Goal: Navigation & Orientation: Find specific page/section

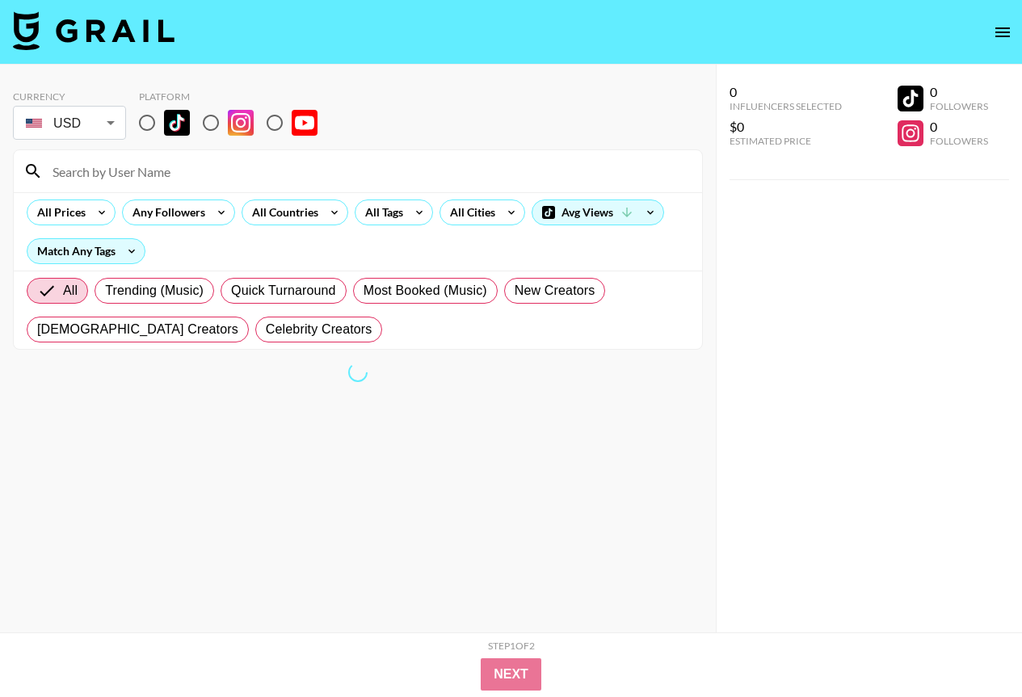
click at [1011, 32] on icon "open drawer" at bounding box center [1002, 32] width 19 height 19
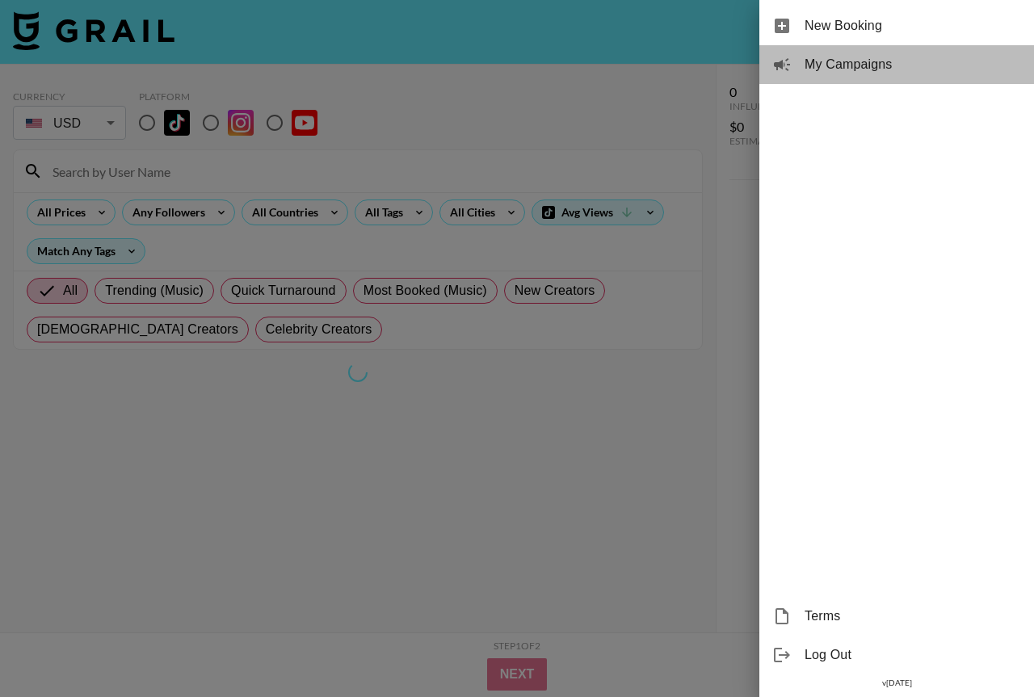
click at [883, 69] on span "My Campaigns" at bounding box center [913, 64] width 217 height 19
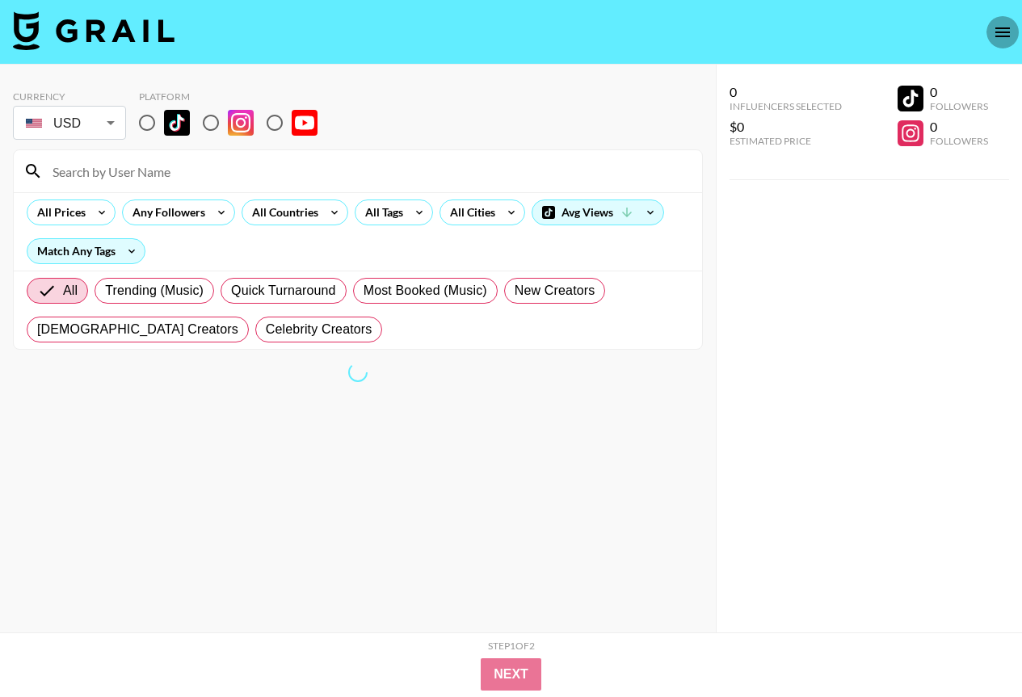
click at [997, 35] on icon "open drawer" at bounding box center [1002, 32] width 19 height 19
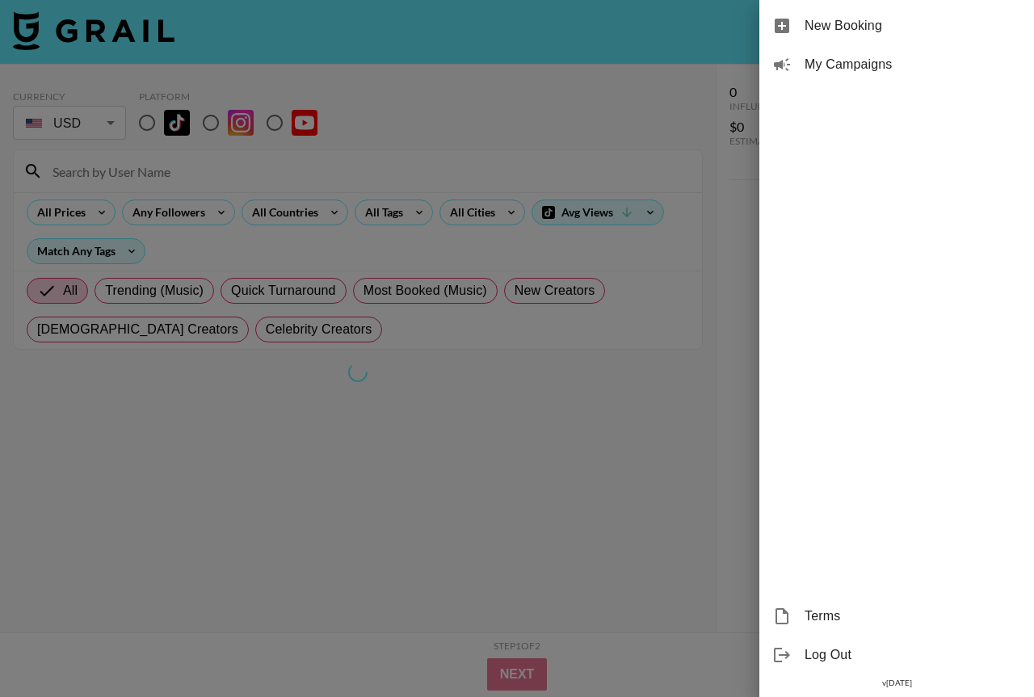
click at [851, 64] on span "My Campaigns" at bounding box center [913, 64] width 217 height 19
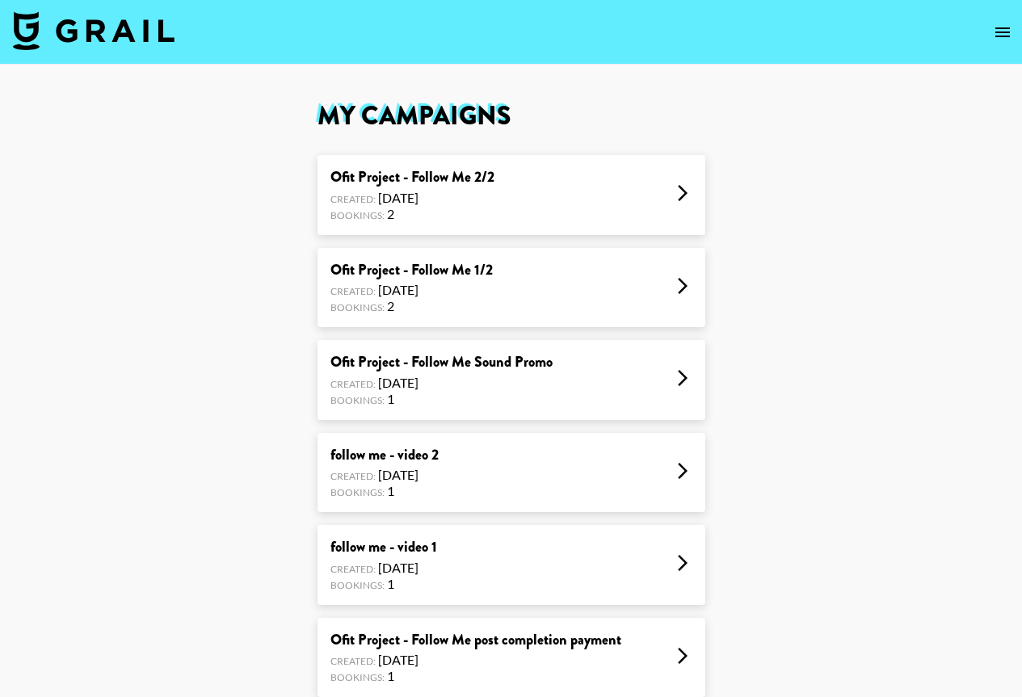
click at [452, 177] on div "Ofit Project - Follow Me 2/2" at bounding box center [412, 177] width 164 height 19
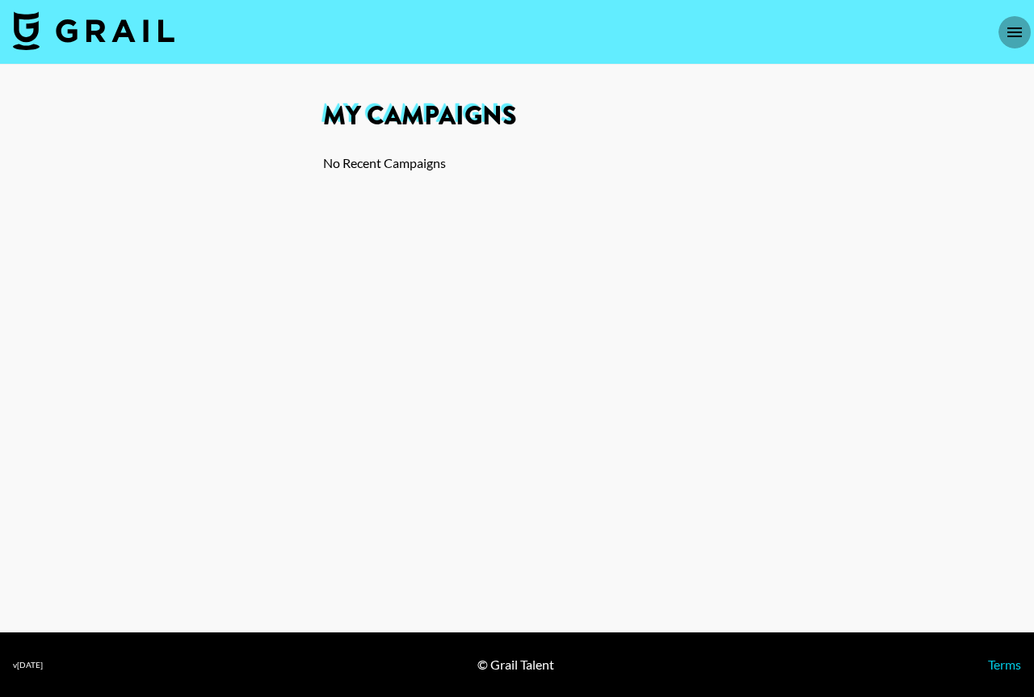
click at [1017, 35] on icon "open drawer" at bounding box center [1014, 32] width 19 height 19
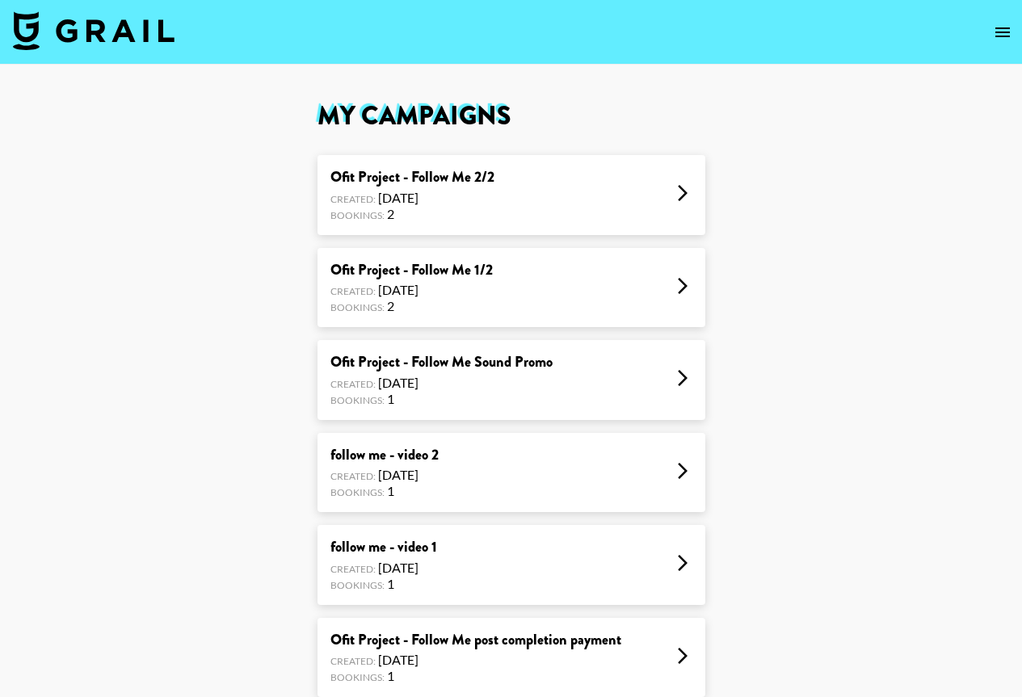
click at [503, 275] on div "Ofit Project - Follow Me 1/2 Created: [DATE] Bookings: 2" at bounding box center [512, 288] width 388 height 80
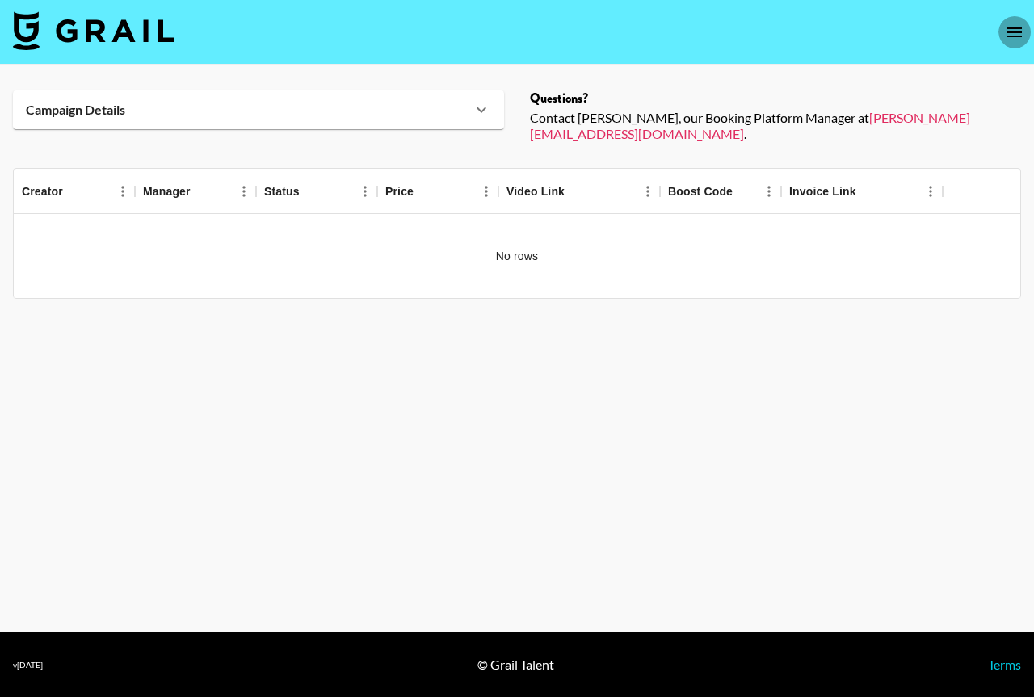
click at [1012, 31] on icon "open drawer" at bounding box center [1014, 32] width 19 height 19
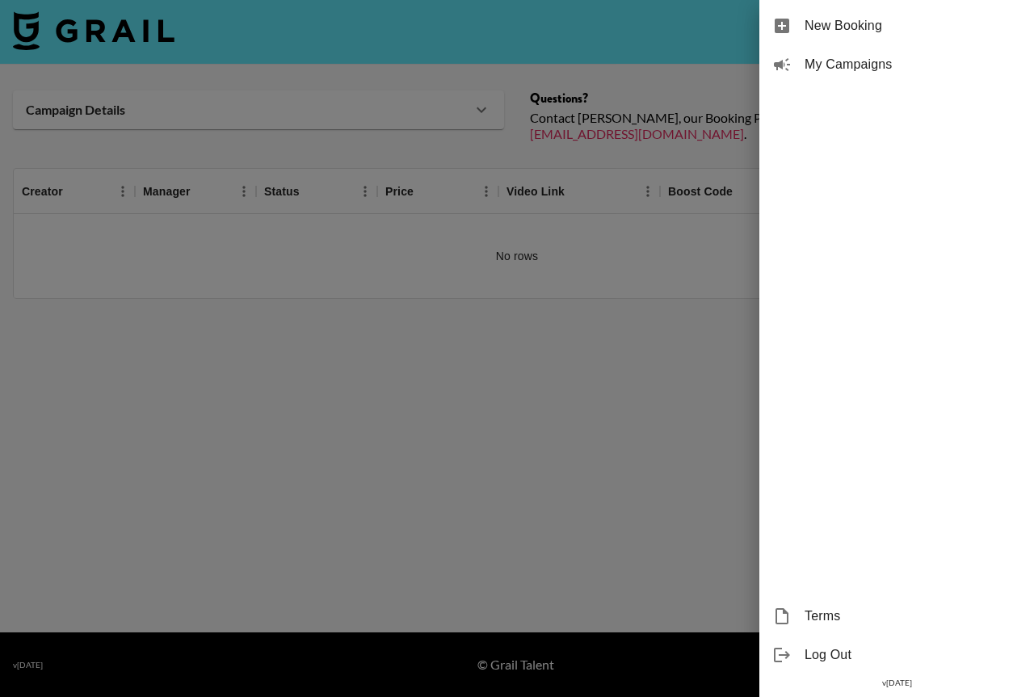
click at [874, 64] on span "My Campaigns" at bounding box center [913, 64] width 217 height 19
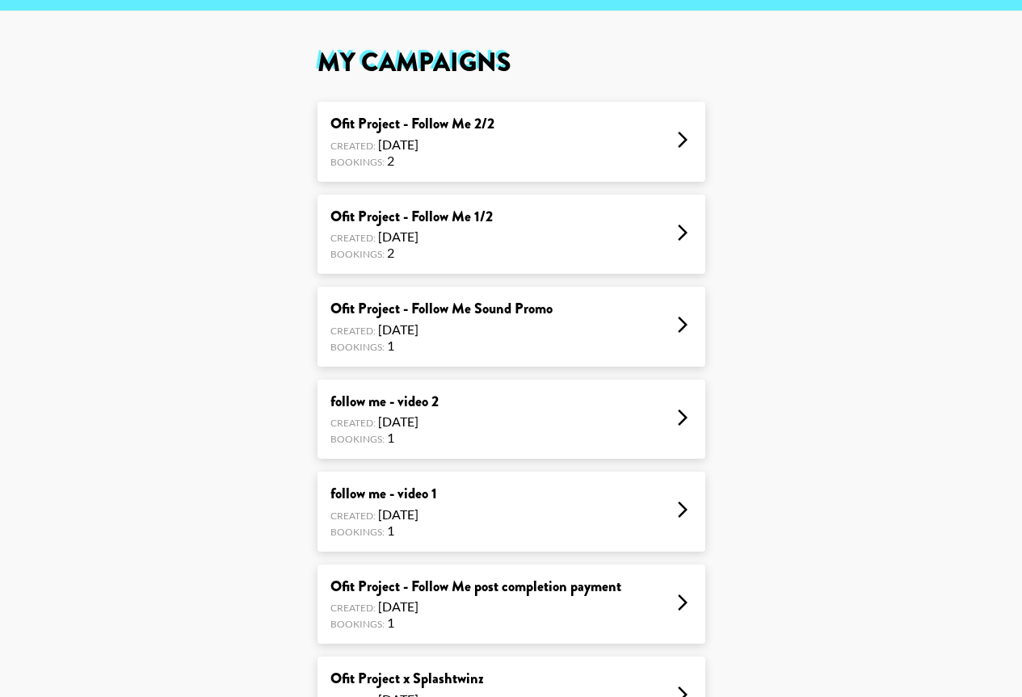
scroll to position [81, 0]
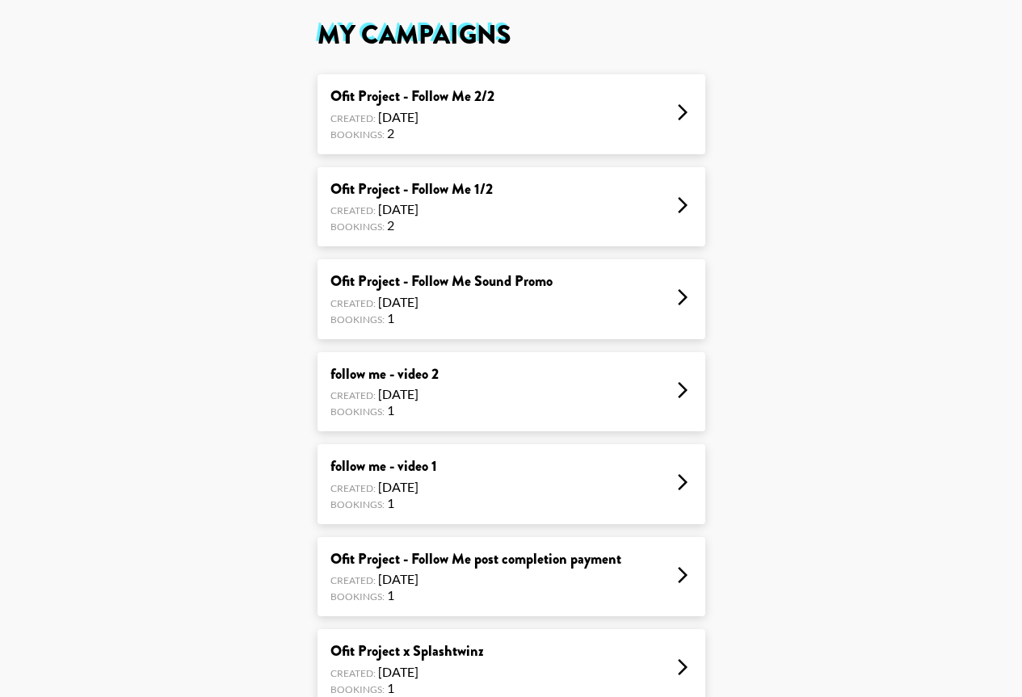
click at [518, 280] on div "Ofit Project - Follow Me Sound Promo" at bounding box center [441, 281] width 222 height 19
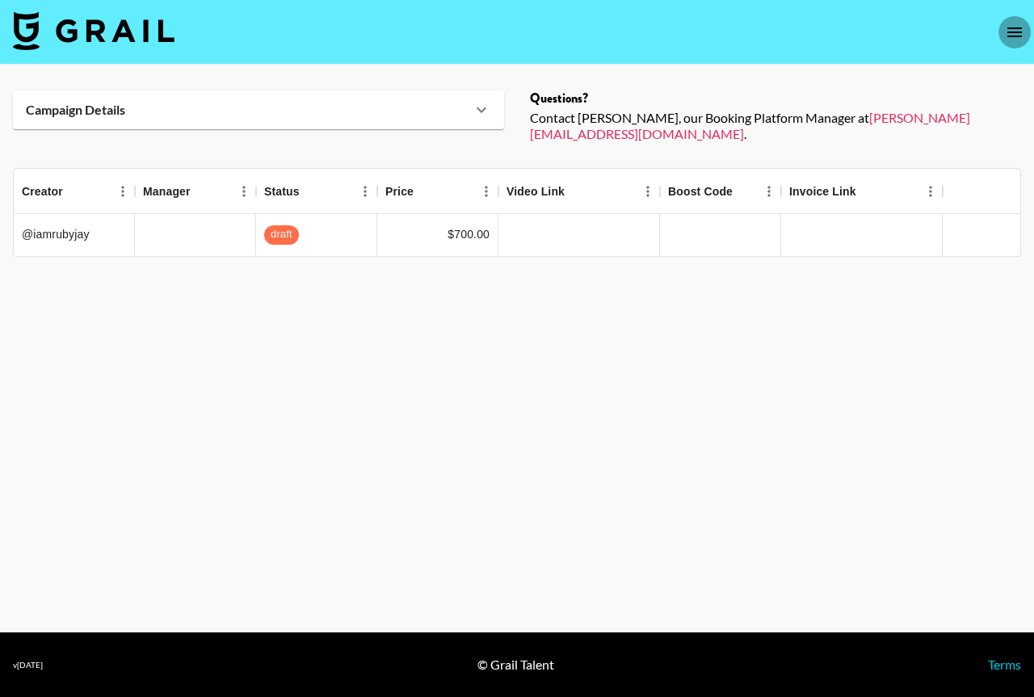
click at [1016, 32] on icon "open drawer" at bounding box center [1015, 32] width 15 height 10
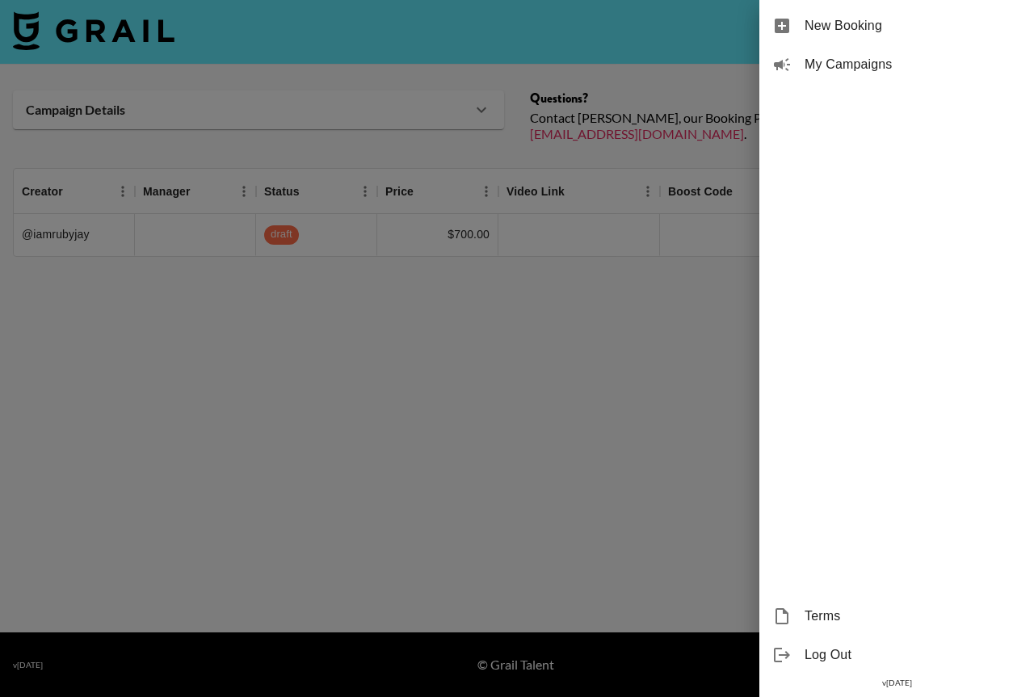
click at [835, 63] on span "My Campaigns" at bounding box center [913, 64] width 217 height 19
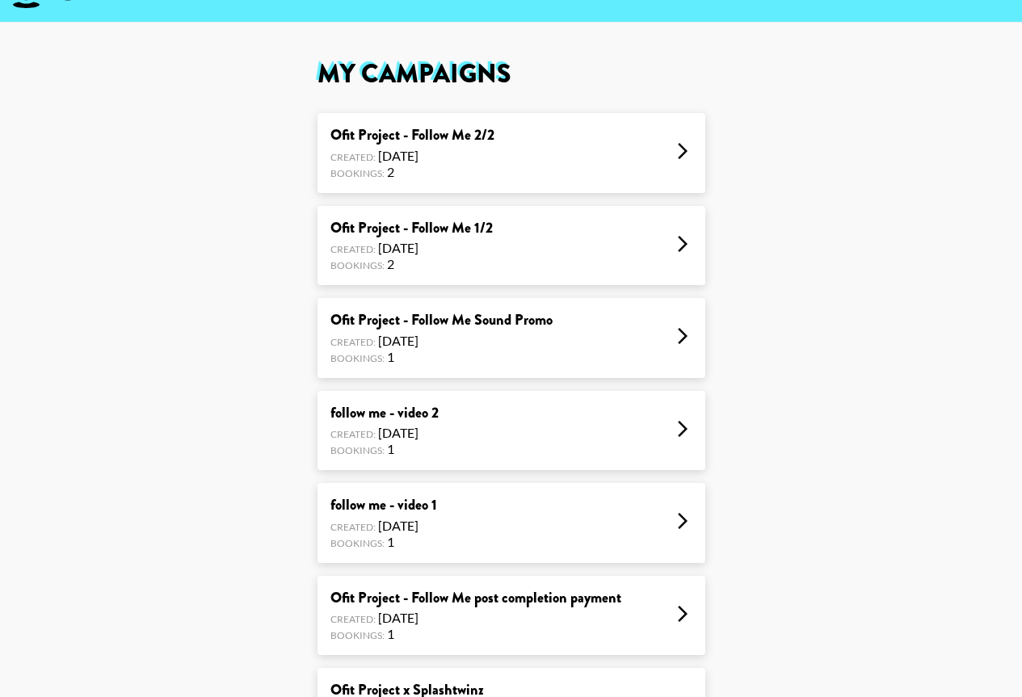
scroll to position [162, 0]
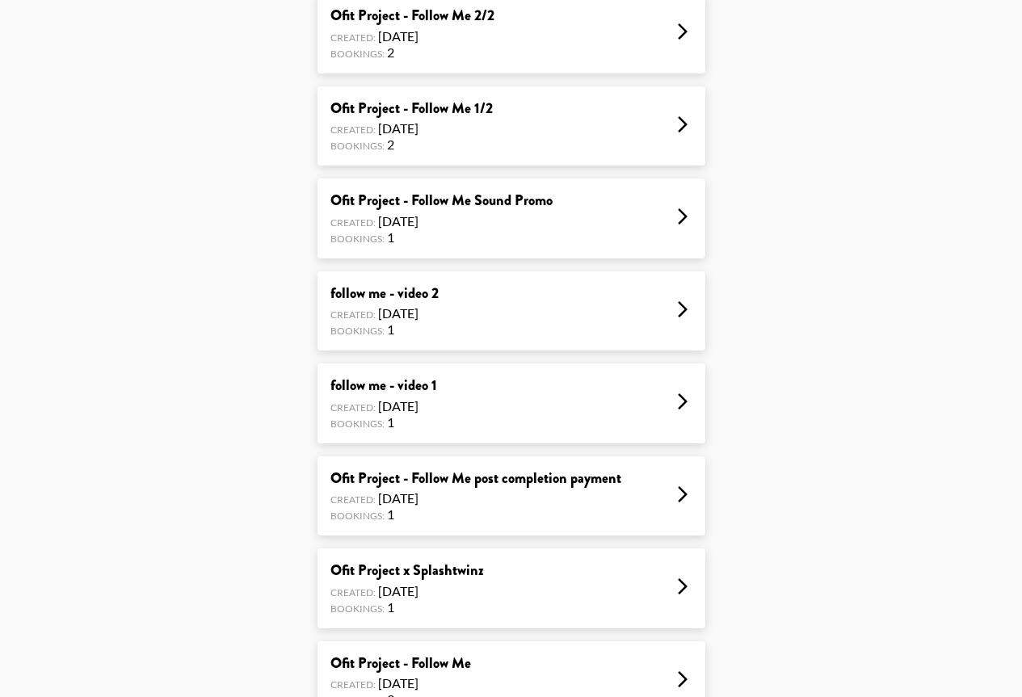
click at [437, 310] on div "Created: Aug 06, 2025" at bounding box center [384, 313] width 108 height 16
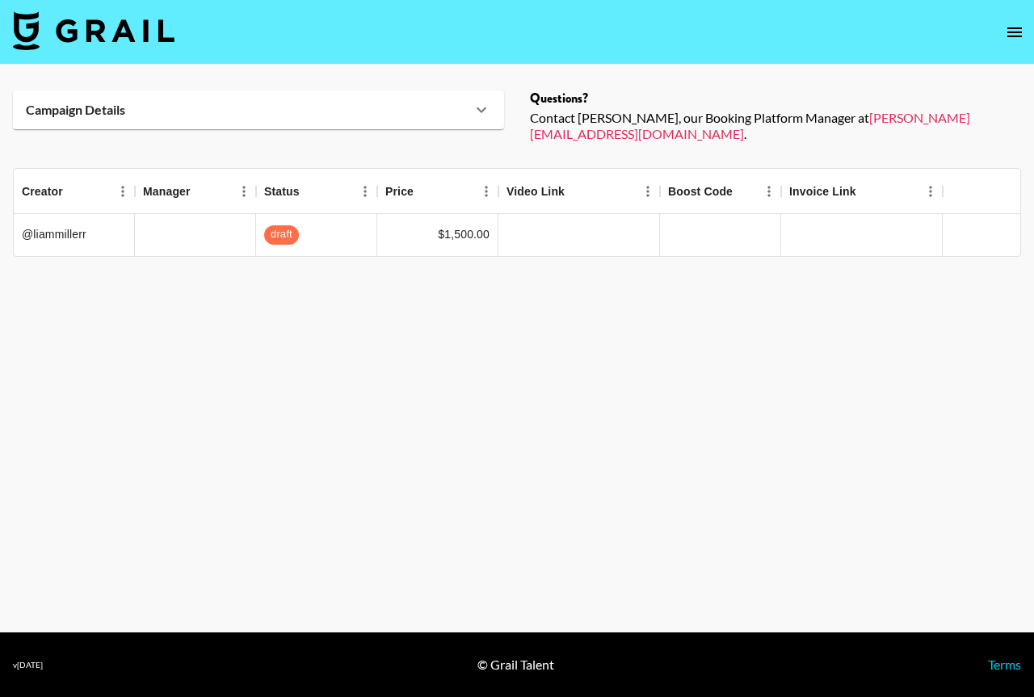
click at [1016, 25] on icon "open drawer" at bounding box center [1014, 32] width 19 height 19
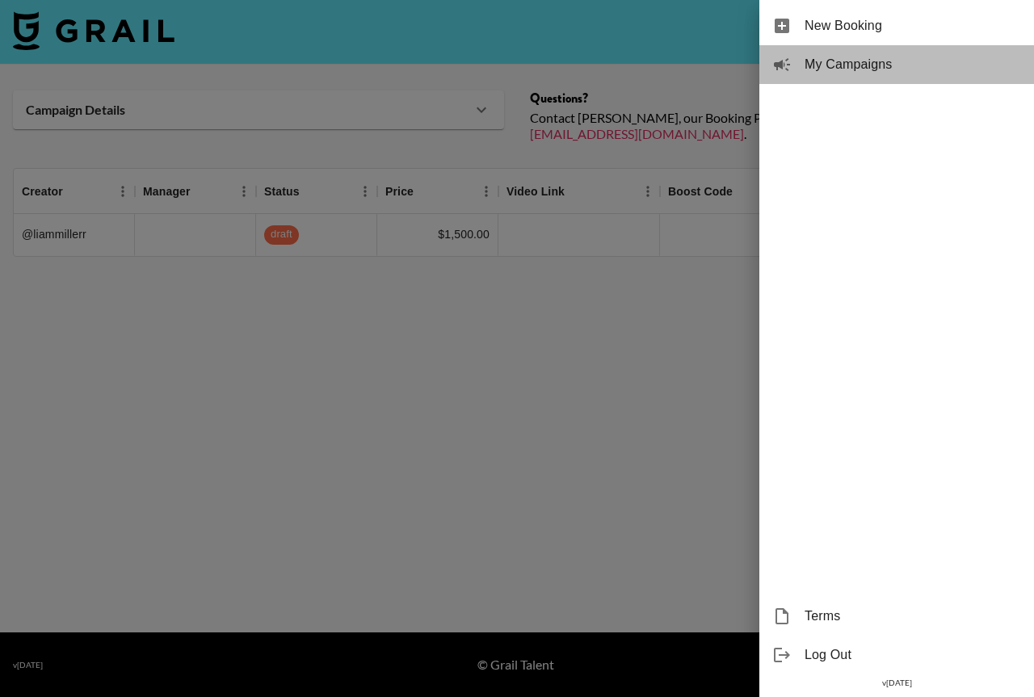
click at [865, 63] on span "My Campaigns" at bounding box center [913, 64] width 217 height 19
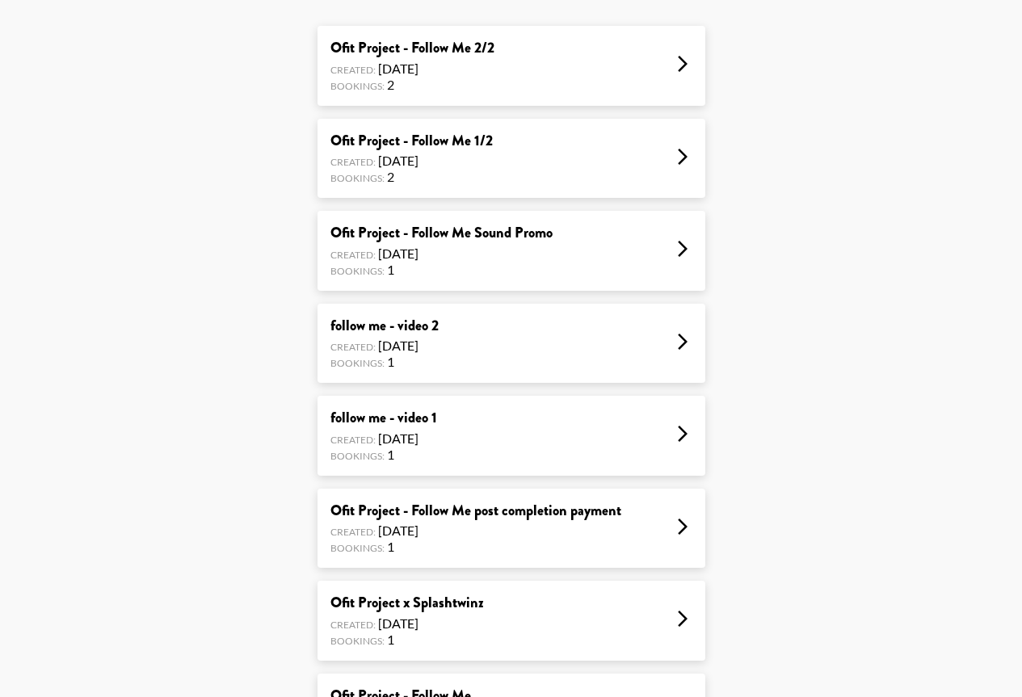
scroll to position [162, 0]
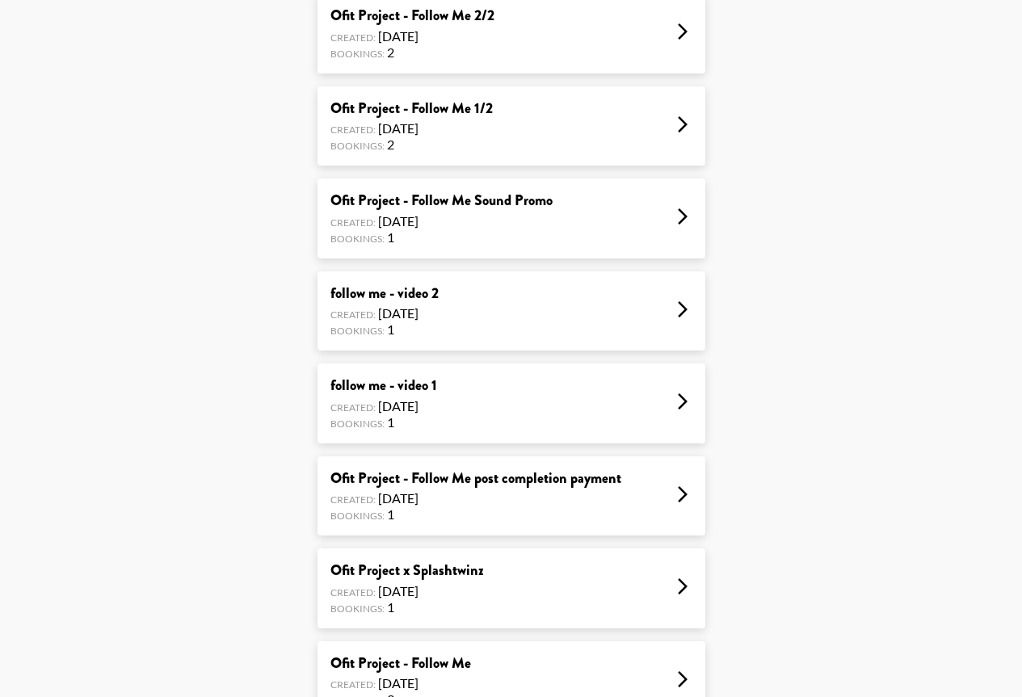
click at [411, 386] on div "follow me - video 1" at bounding box center [383, 386] width 107 height 19
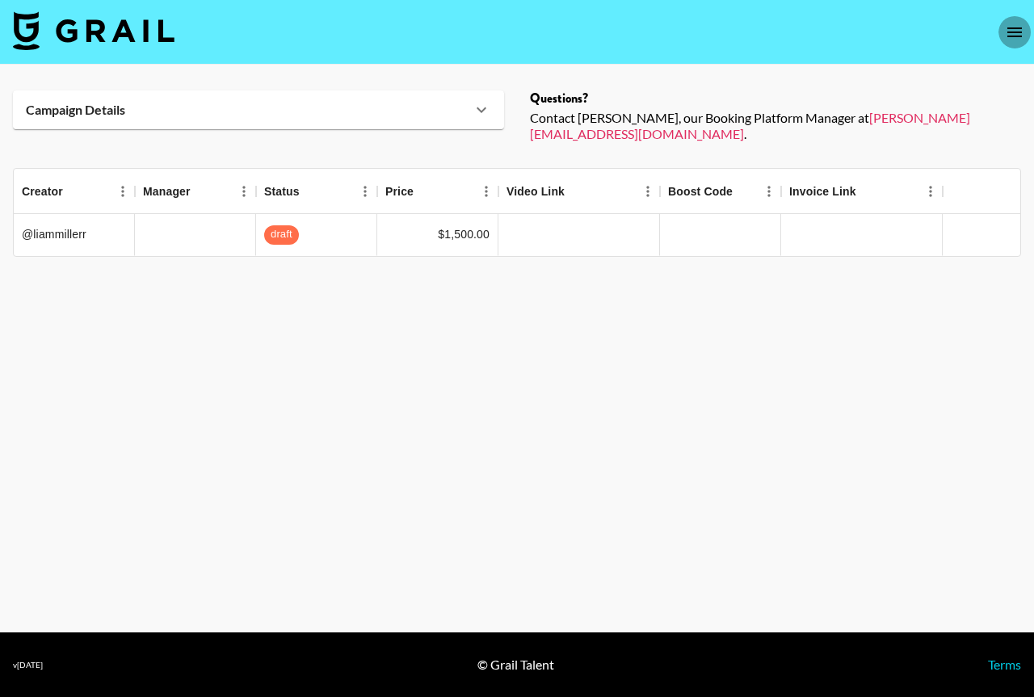
click at [1026, 35] on button "open drawer" at bounding box center [1015, 32] width 32 height 32
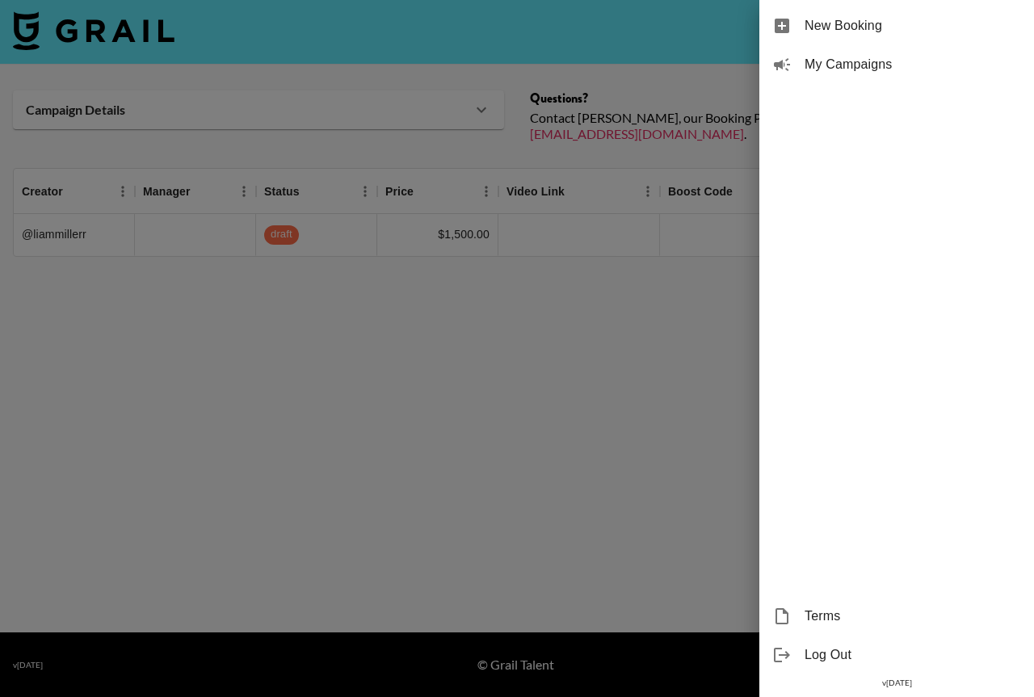
click at [819, 69] on span "My Campaigns" at bounding box center [913, 64] width 217 height 19
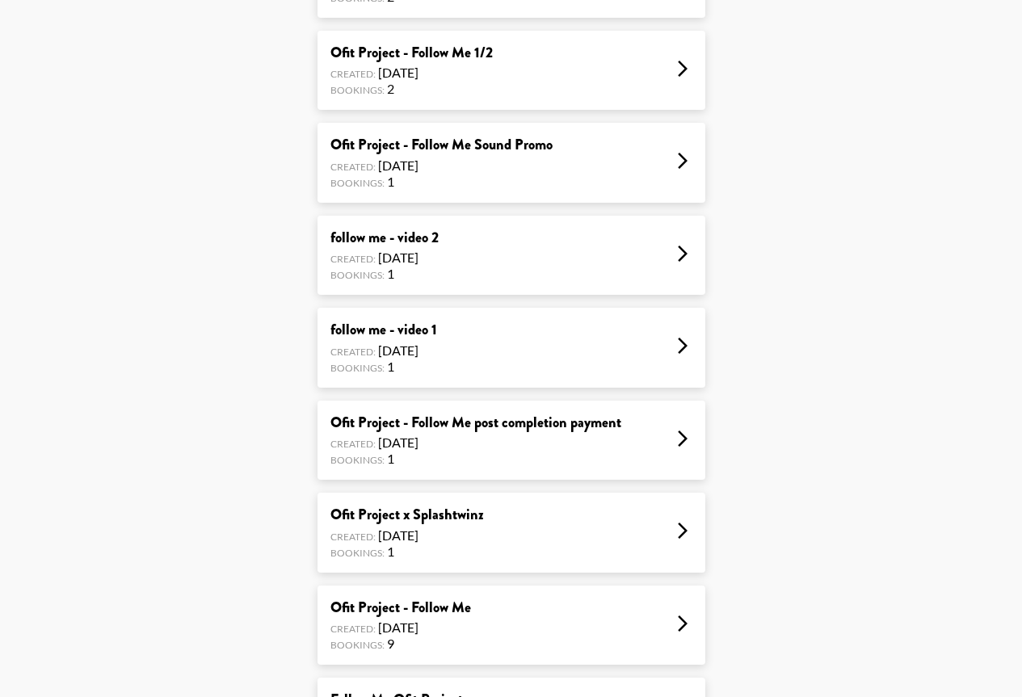
scroll to position [242, 0]
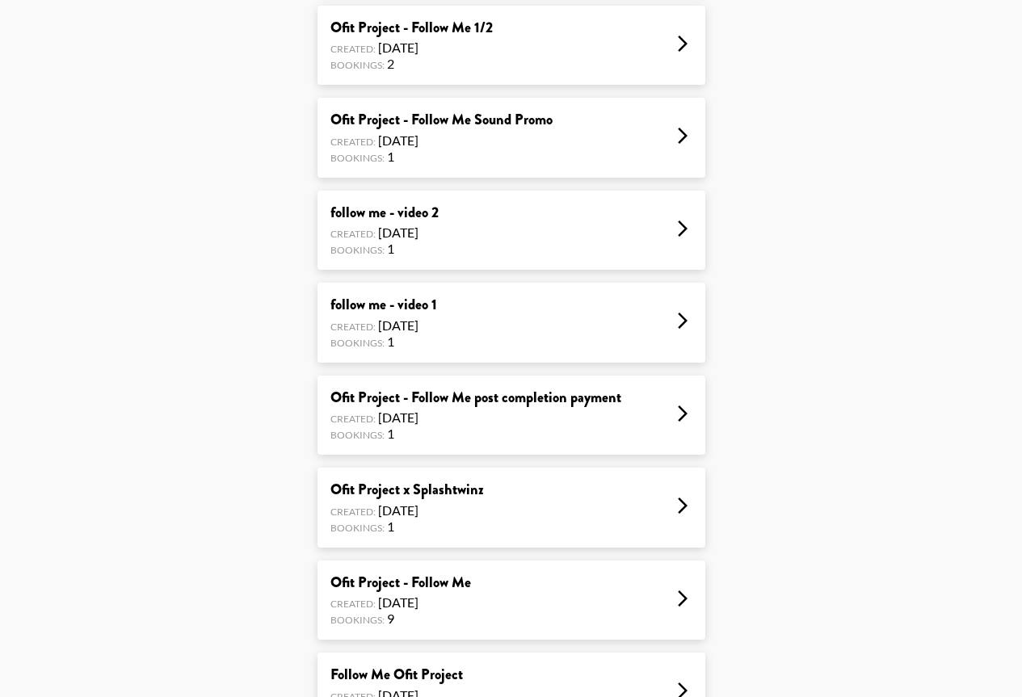
click at [556, 402] on div "Ofit Project - Follow Me post completion payment" at bounding box center [475, 398] width 291 height 19
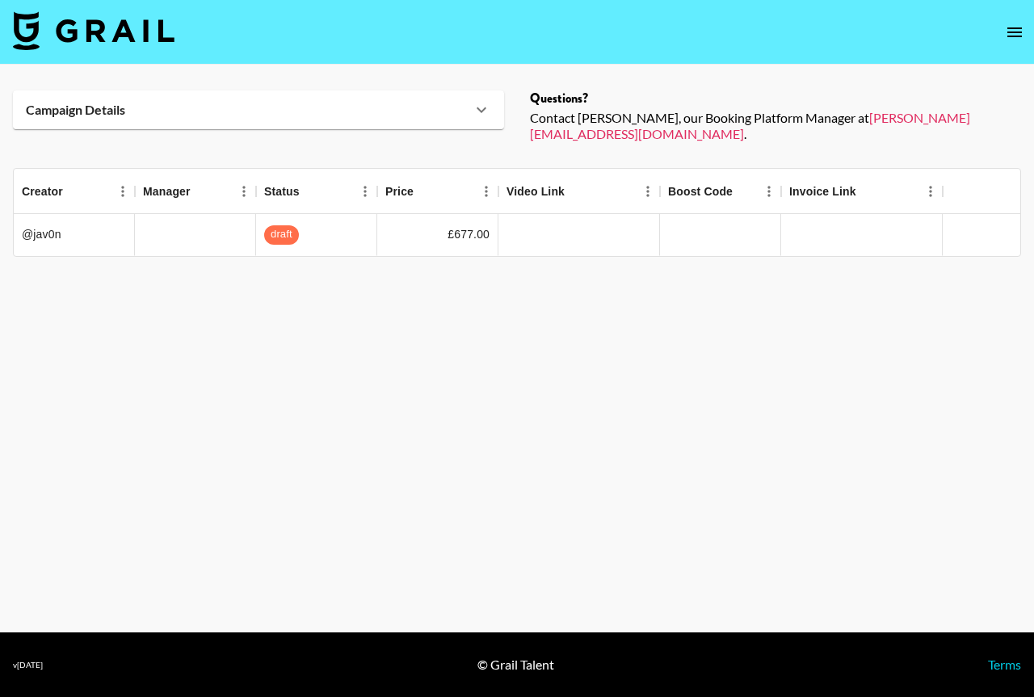
click at [1011, 29] on icon "open drawer" at bounding box center [1014, 32] width 19 height 19
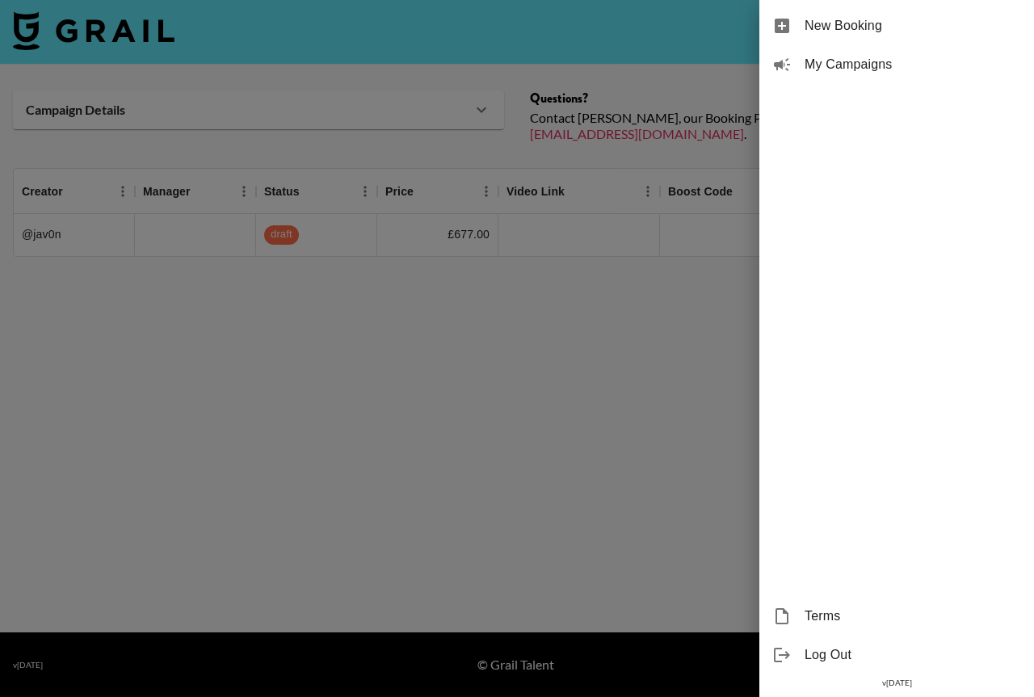
click at [864, 69] on span "My Campaigns" at bounding box center [913, 64] width 217 height 19
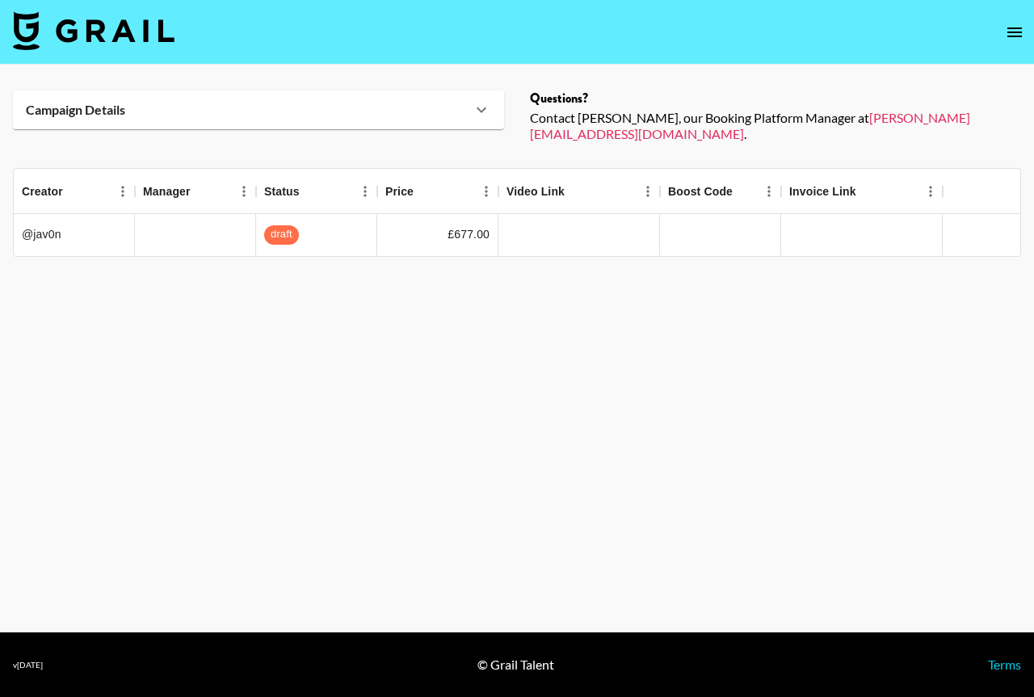
click at [1013, 29] on icon "open drawer" at bounding box center [1014, 32] width 19 height 19
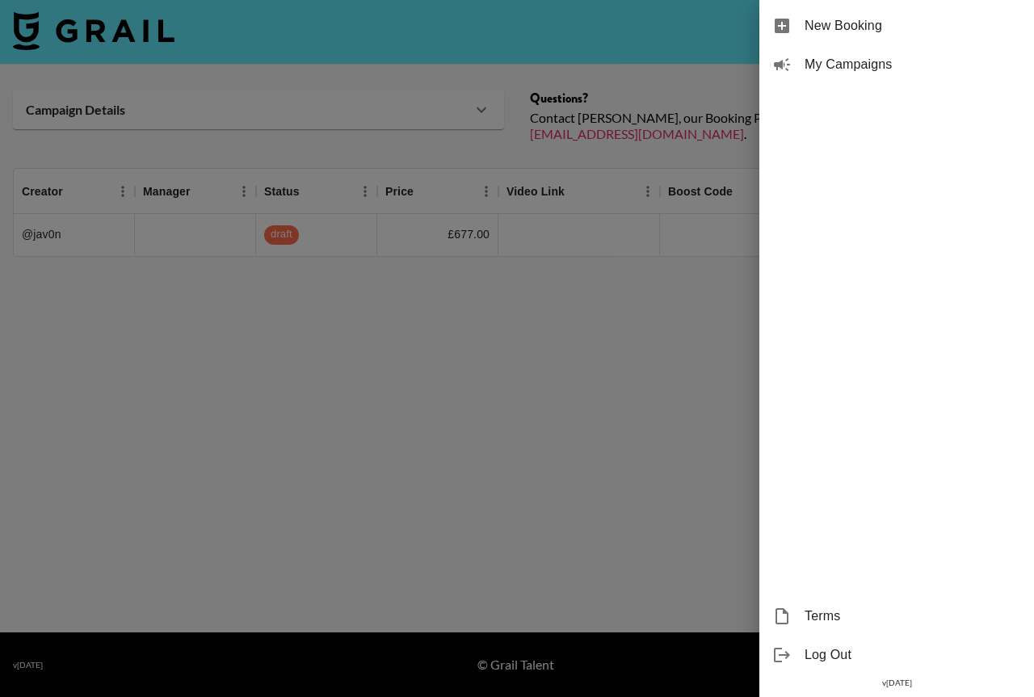
click at [844, 61] on span "My Campaigns" at bounding box center [913, 64] width 217 height 19
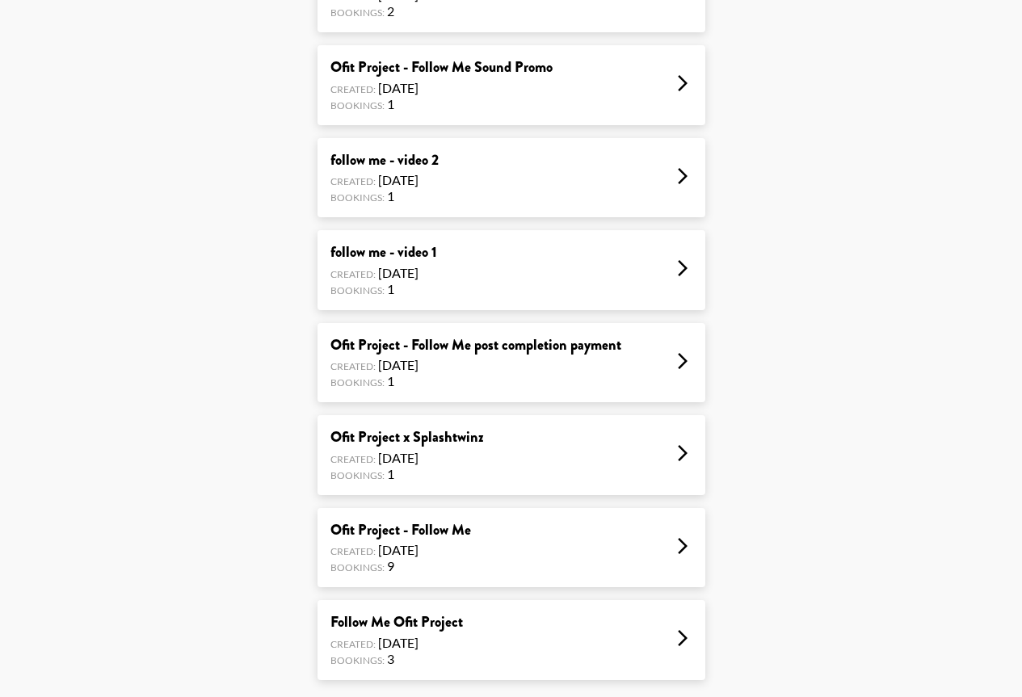
scroll to position [323, 0]
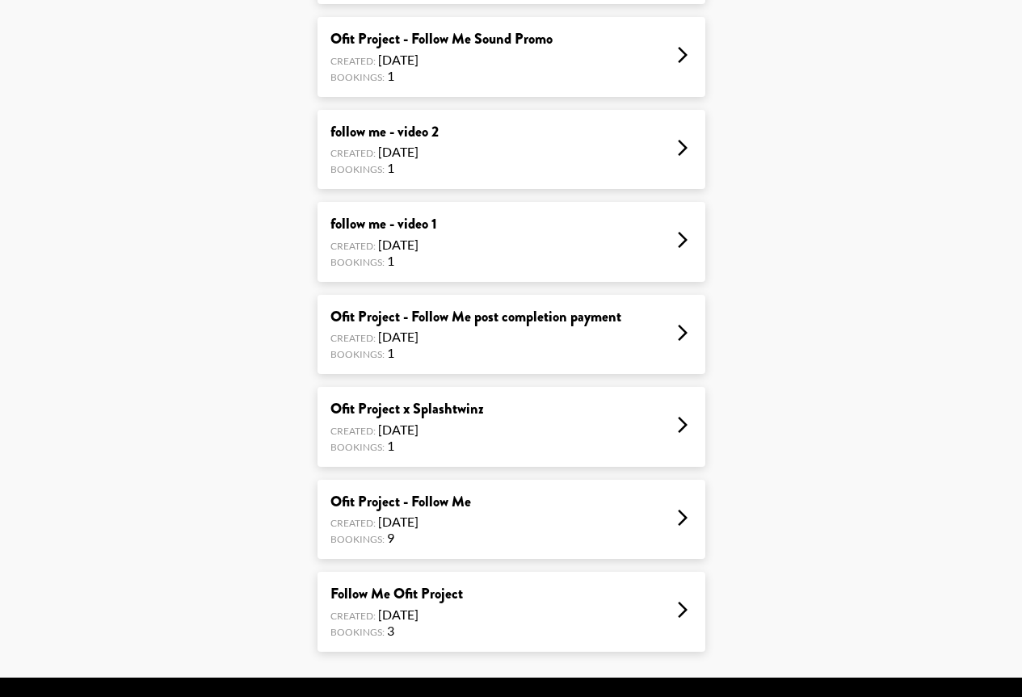
click at [465, 409] on div "Ofit Project x Splashtwinz" at bounding box center [407, 409] width 154 height 19
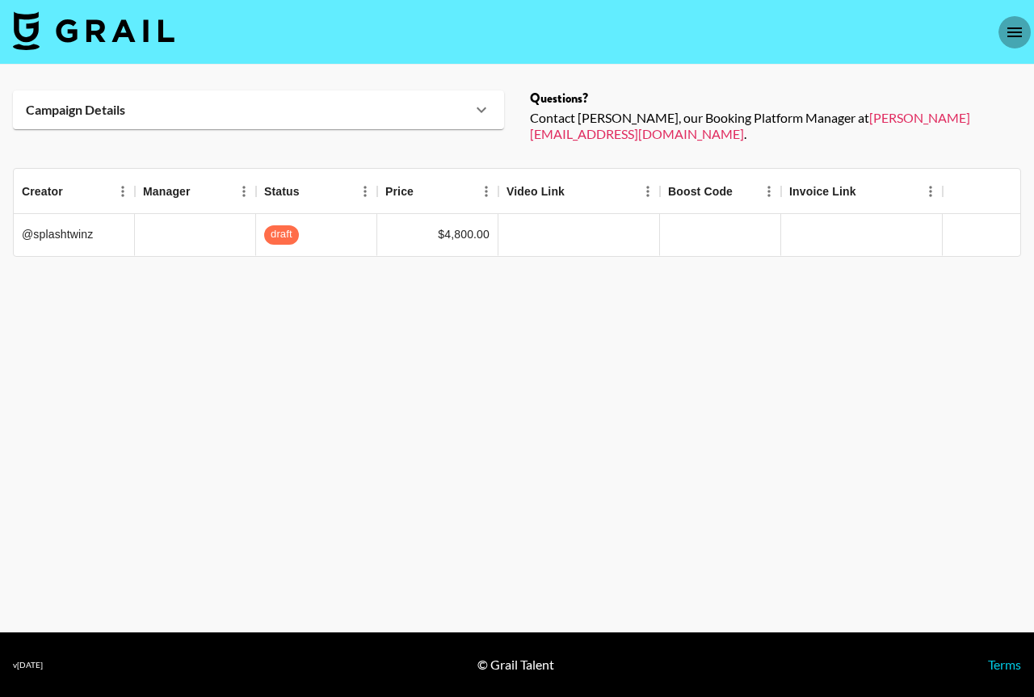
click at [1008, 20] on button "open drawer" at bounding box center [1015, 32] width 32 height 32
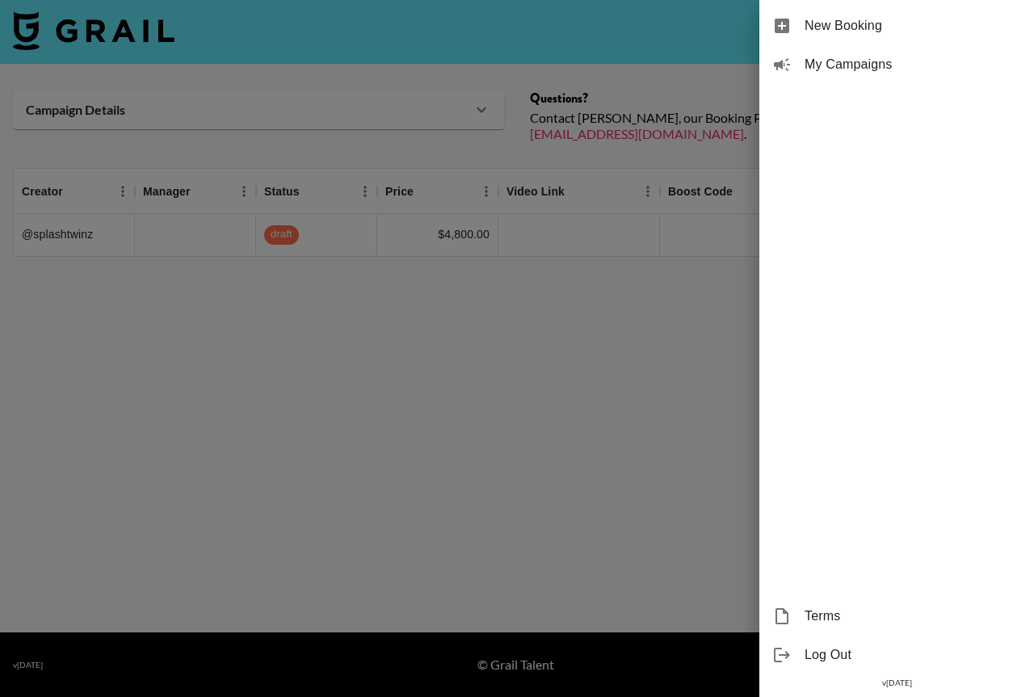
click at [831, 62] on span "My Campaigns" at bounding box center [913, 64] width 217 height 19
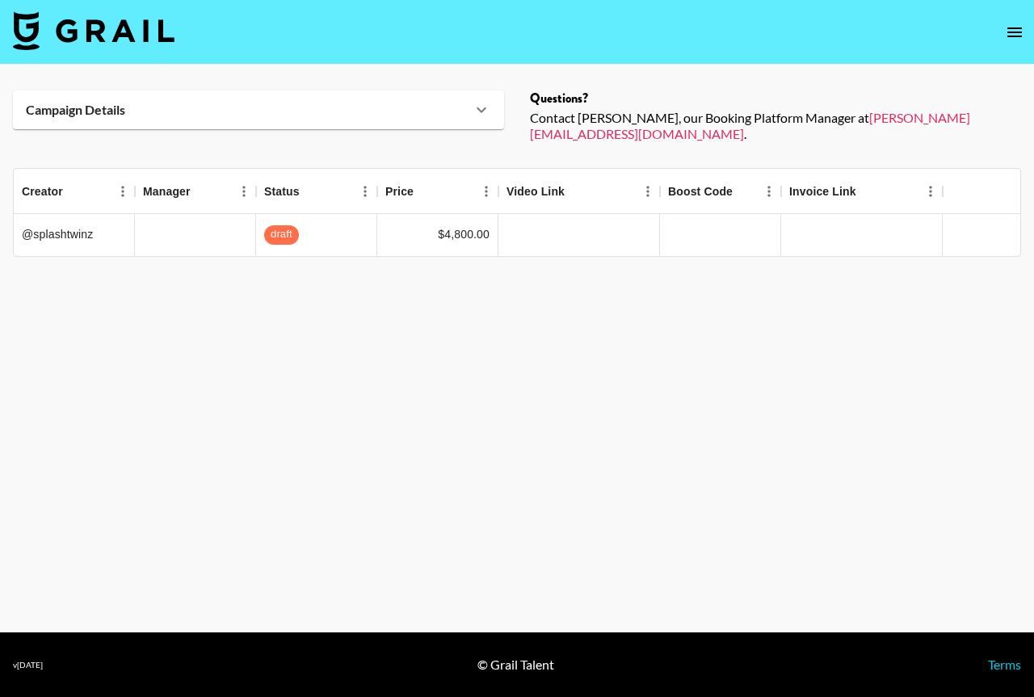
click at [1016, 33] on icon "open drawer" at bounding box center [1014, 32] width 19 height 19
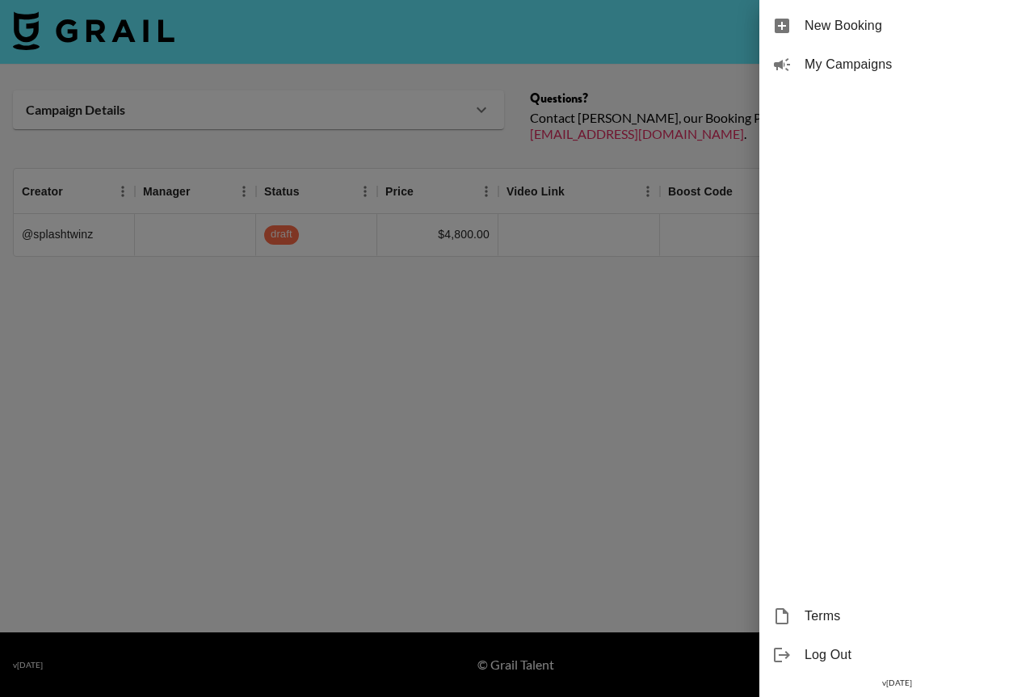
click at [812, 48] on div "My Campaigns" at bounding box center [897, 64] width 275 height 39
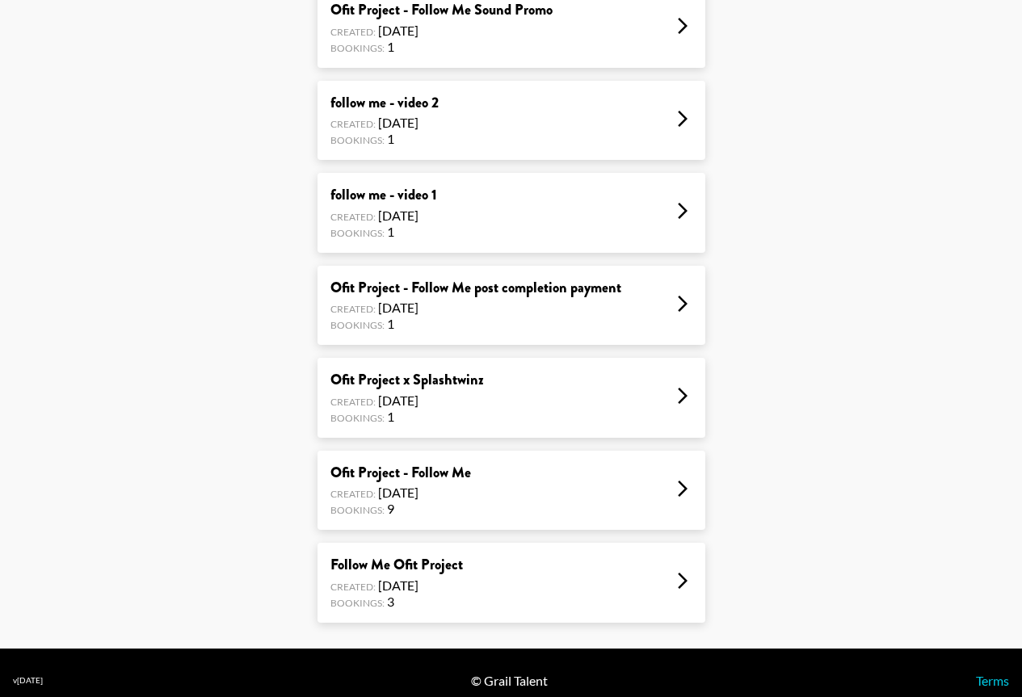
scroll to position [368, 0]
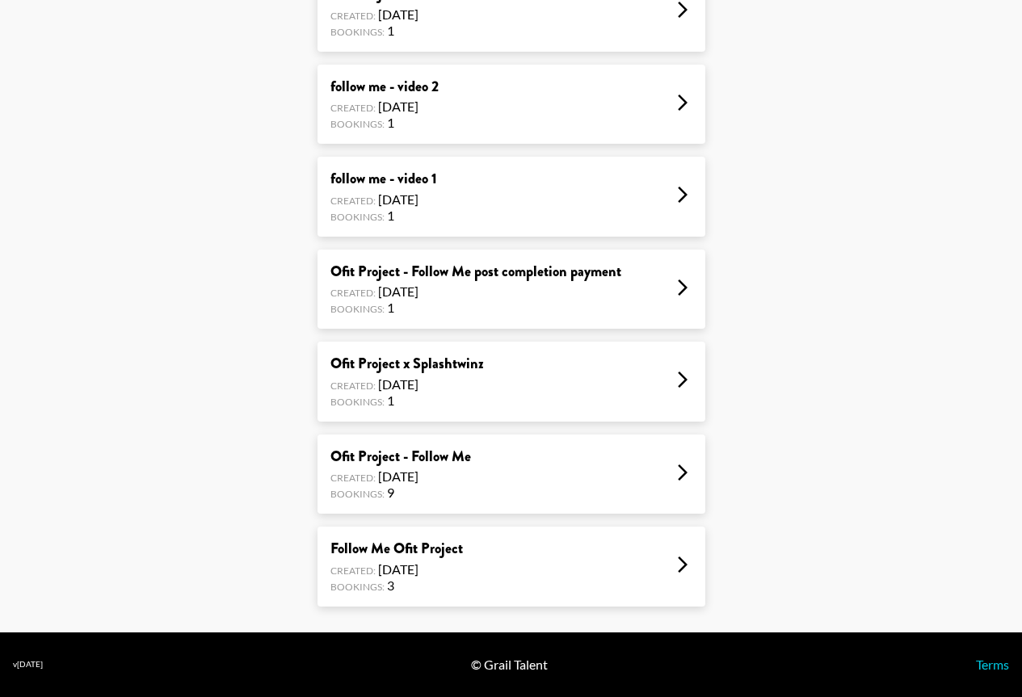
click at [449, 454] on div "Ofit Project - Follow Me" at bounding box center [400, 457] width 141 height 19
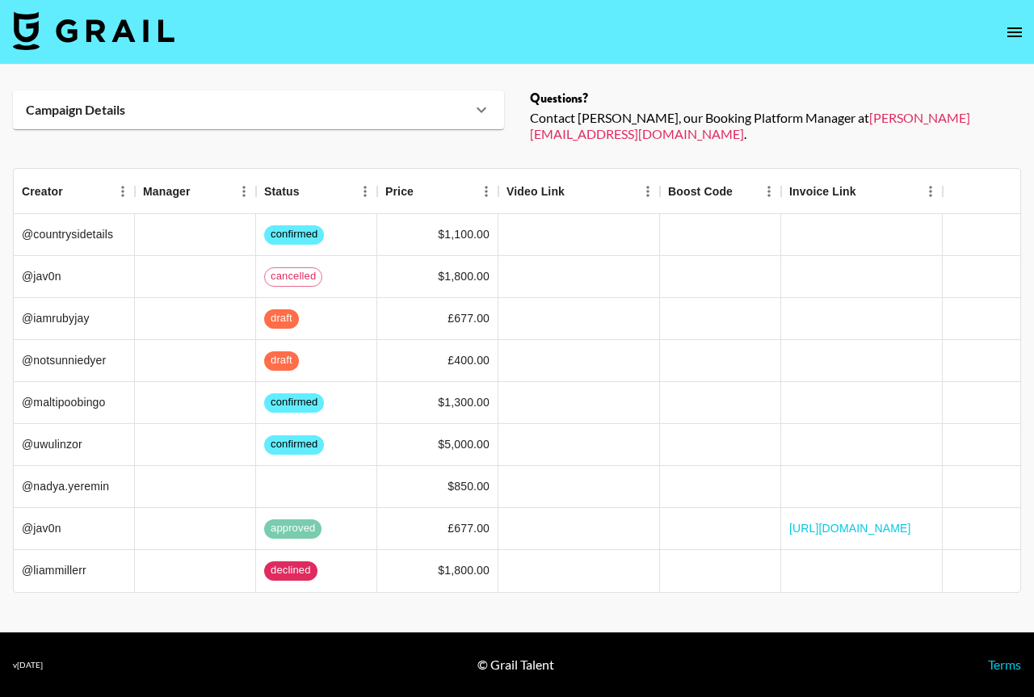
click at [1013, 31] on icon "open drawer" at bounding box center [1014, 32] width 19 height 19
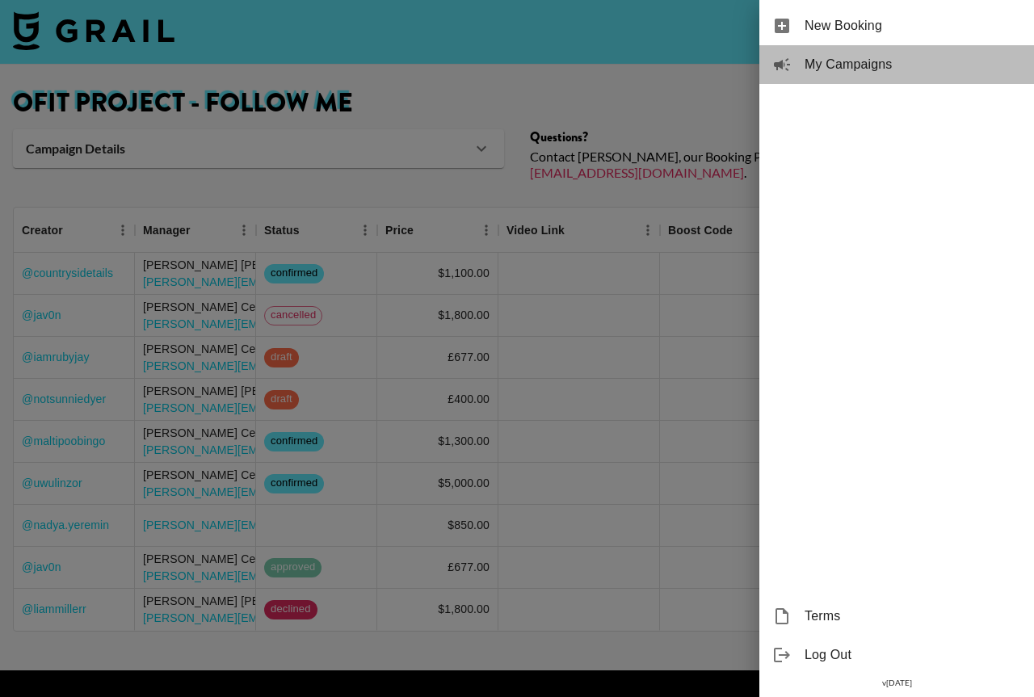
click at [863, 71] on span "My Campaigns" at bounding box center [913, 64] width 217 height 19
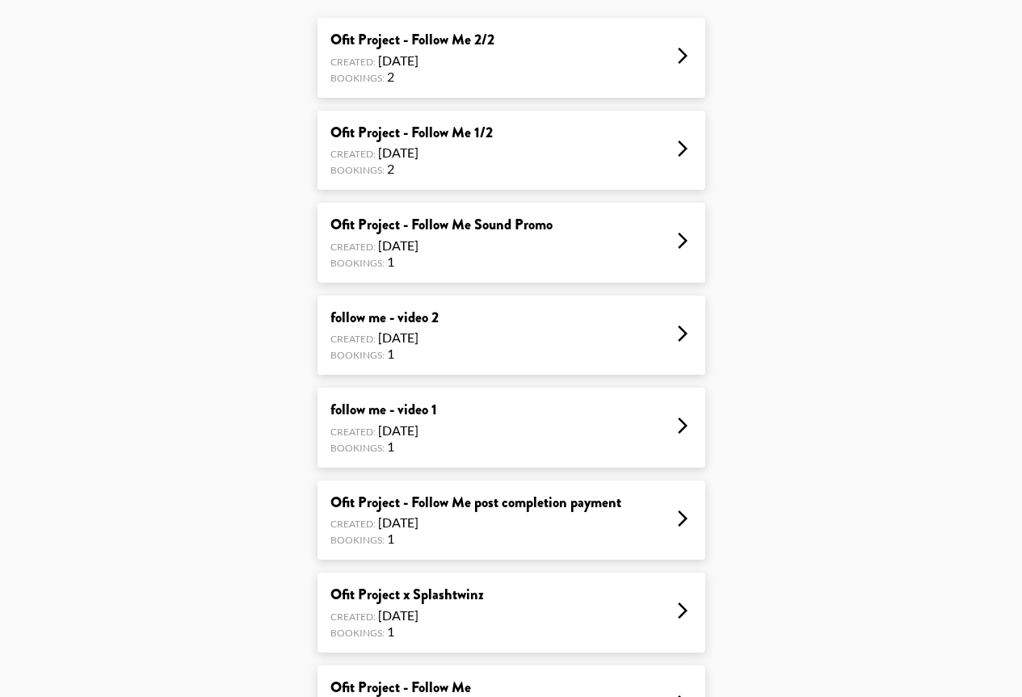
scroll to position [368, 0]
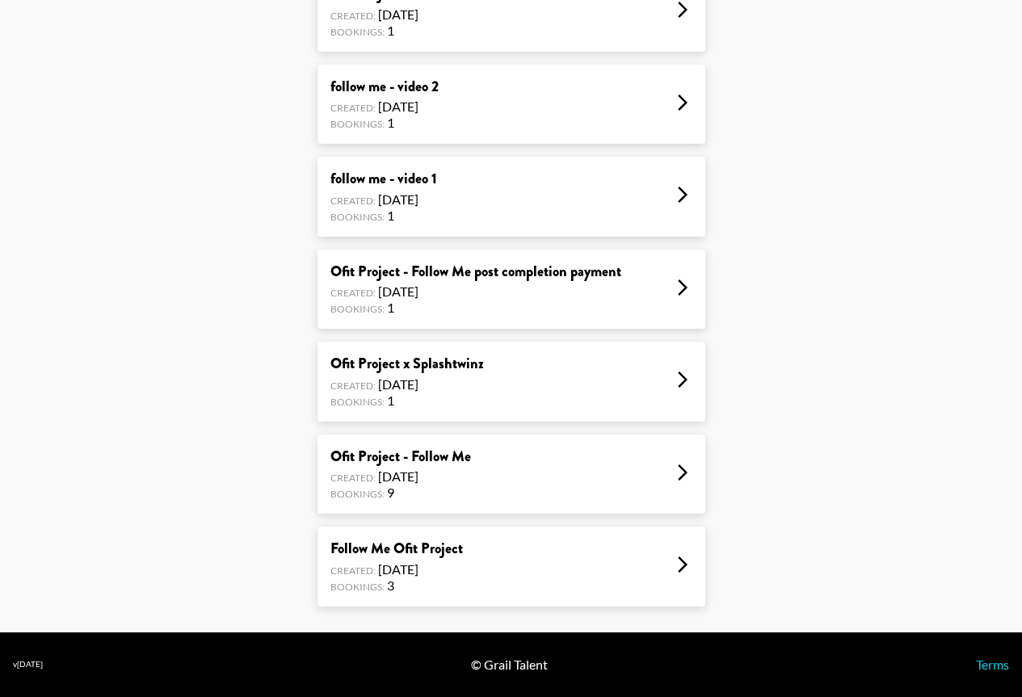
click at [447, 551] on div "Follow Me Ofit Project" at bounding box center [396, 549] width 133 height 19
